Goal: Information Seeking & Learning: Learn about a topic

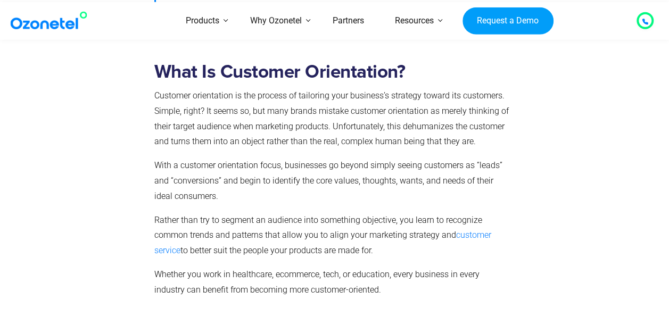
scroll to position [639, 0]
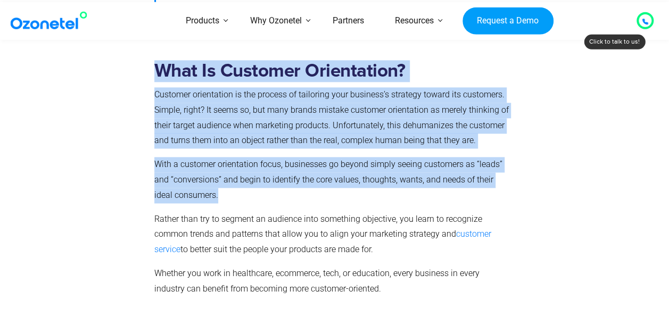
drag, startPoint x: 152, startPoint y: 72, endPoint x: 338, endPoint y: 193, distance: 221.7
click at [338, 193] on div "What Is Customer Orientation? Customer orientation is the process of tailoring …" at bounding box center [332, 181] width 367 height 259
copy div "What Is Customer Orientation? Customer orientation is the process of tailoring …"
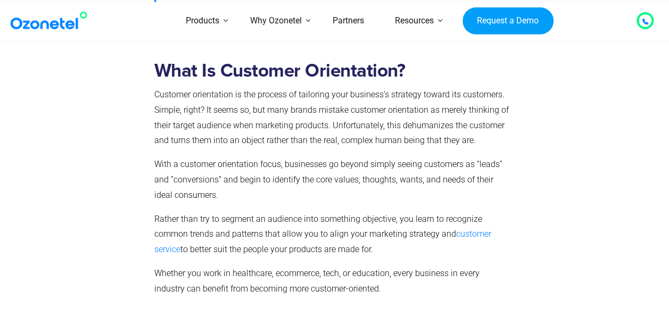
click at [273, 246] on p "Rather than try to segment an audience into something objective, you learn to r…" at bounding box center [332, 235] width 357 height 46
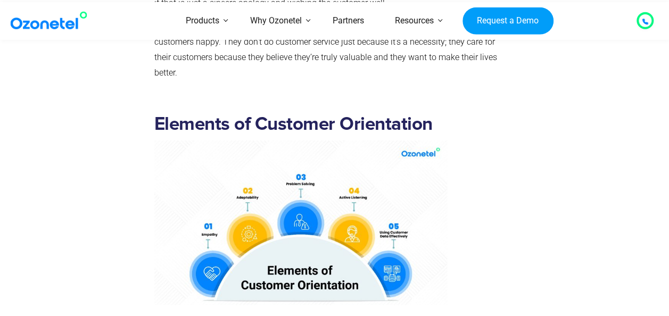
scroll to position [2193, 0]
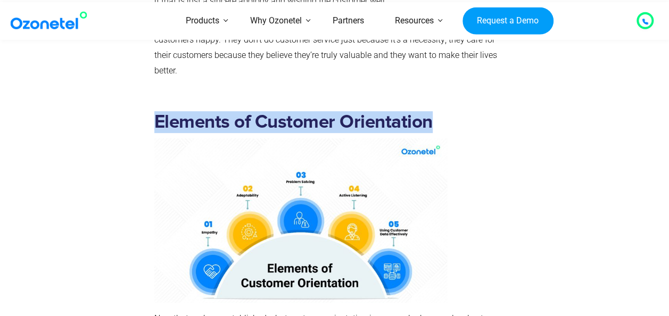
drag, startPoint x: 154, startPoint y: 118, endPoint x: 465, endPoint y: 103, distance: 311.7
click at [465, 103] on div "Elements of Customer Orientation Now that we have established what customer ori…" at bounding box center [334, 245] width 591 height 294
copy h2 "Elements of Customer Orientation"
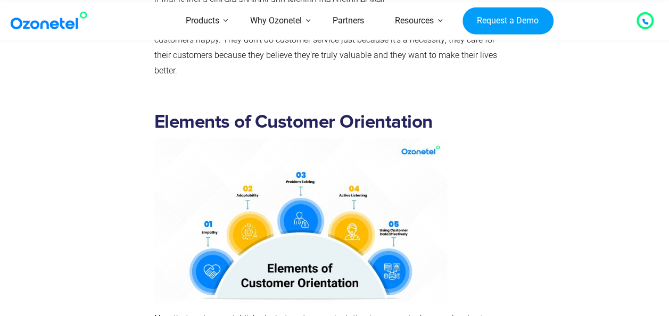
click at [484, 219] on p at bounding box center [332, 220] width 357 height 164
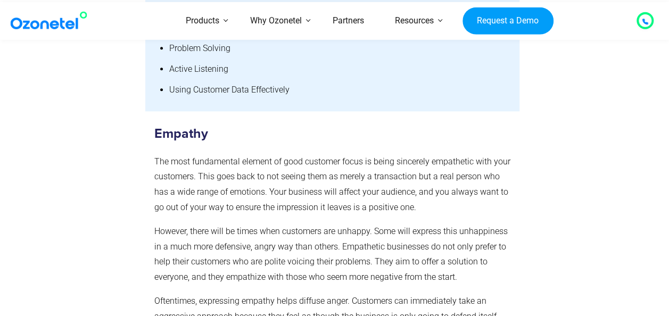
scroll to position [2619, 0]
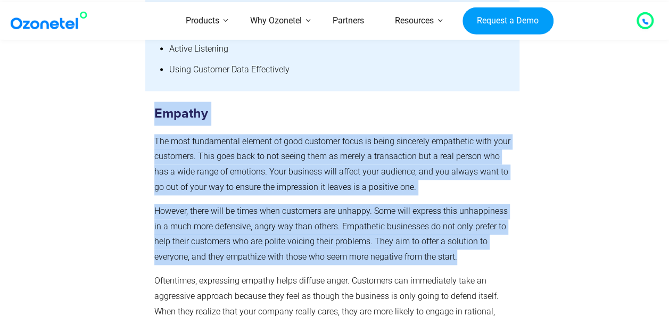
drag, startPoint x: 143, startPoint y: 117, endPoint x: 499, endPoint y: 258, distance: 382.3
copy div "Empathy The most fundamental element of good customer focus is being sincerely …"
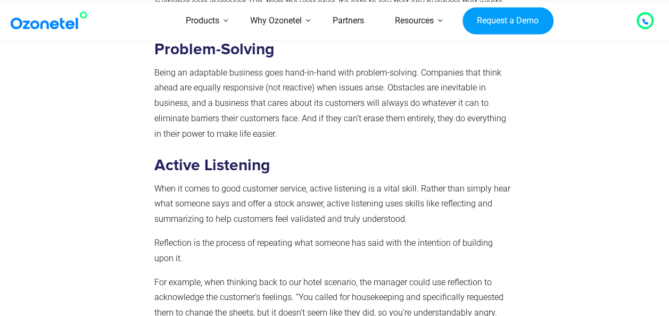
scroll to position [3385, 0]
